Goal: Find specific page/section: Find specific page/section

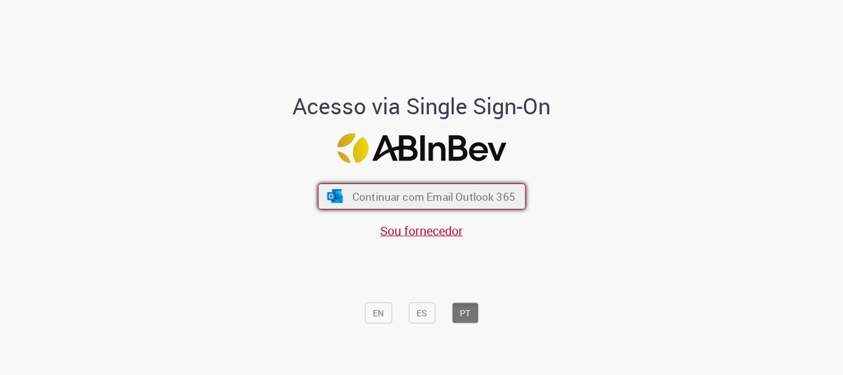
click at [401, 190] on span "Continuar com Email Outlook 365" at bounding box center [433, 197] width 163 height 14
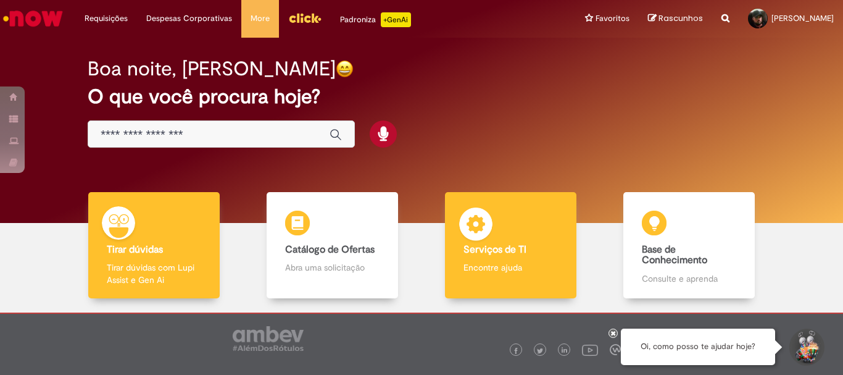
click at [493, 254] on b "Serviços de TI" at bounding box center [495, 249] width 63 height 12
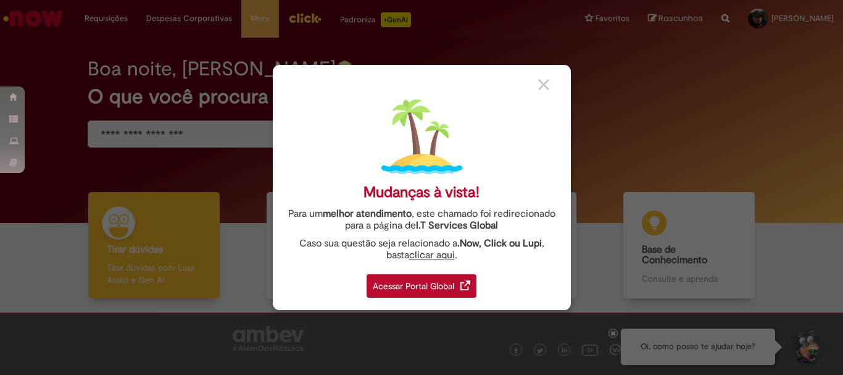
click at [429, 285] on div "Acessar Portal Global" at bounding box center [422, 285] width 110 height 23
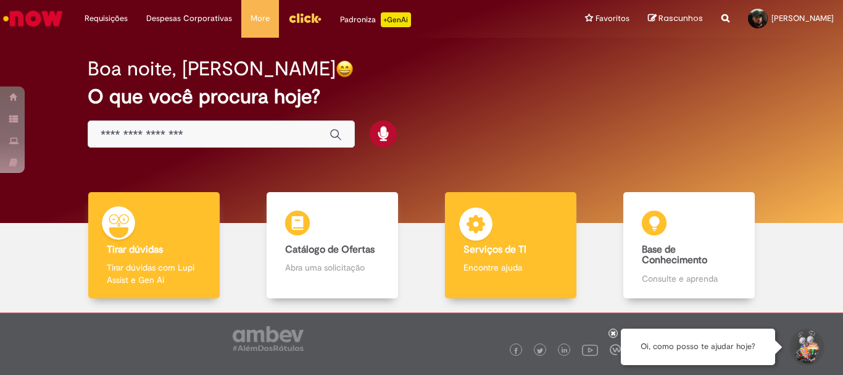
click at [491, 270] on p "Encontre ajuda" at bounding box center [511, 267] width 94 height 12
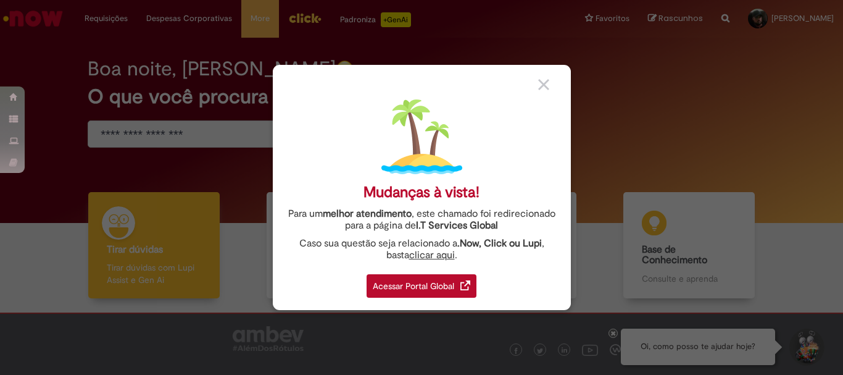
click at [409, 291] on div "Acessar Portal Global" at bounding box center [422, 285] width 110 height 23
